Goal: Task Accomplishment & Management: Use online tool/utility

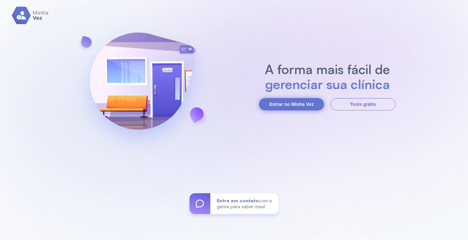
click at [288, 108] on button "Entrar no Minha Vez" at bounding box center [291, 104] width 65 height 12
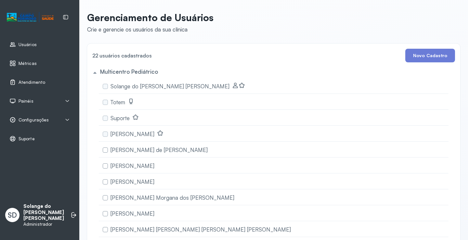
click at [43, 82] on span "Atendimento" at bounding box center [32, 83] width 27 height 6
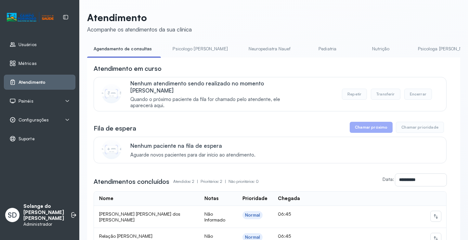
click at [417, 47] on link "Psicologa [PERSON_NAME]" at bounding box center [446, 49] width 68 height 11
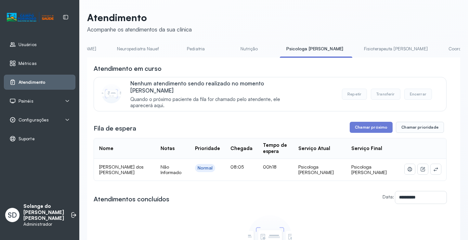
scroll to position [0, 130]
click at [441, 52] on link "Coordenadora Solange" at bounding box center [471, 49] width 60 height 11
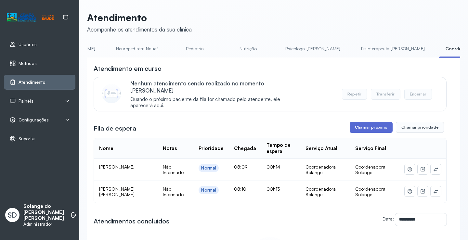
click at [370, 123] on button "Chamar próximo" at bounding box center [371, 127] width 43 height 11
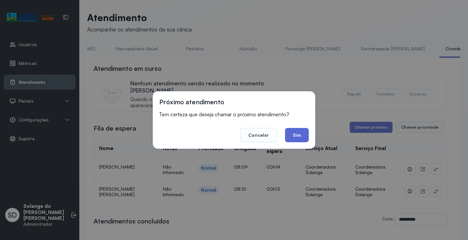
click at [296, 137] on button "Sim" at bounding box center [297, 135] width 24 height 14
